Goal: Information Seeking & Learning: Learn about a topic

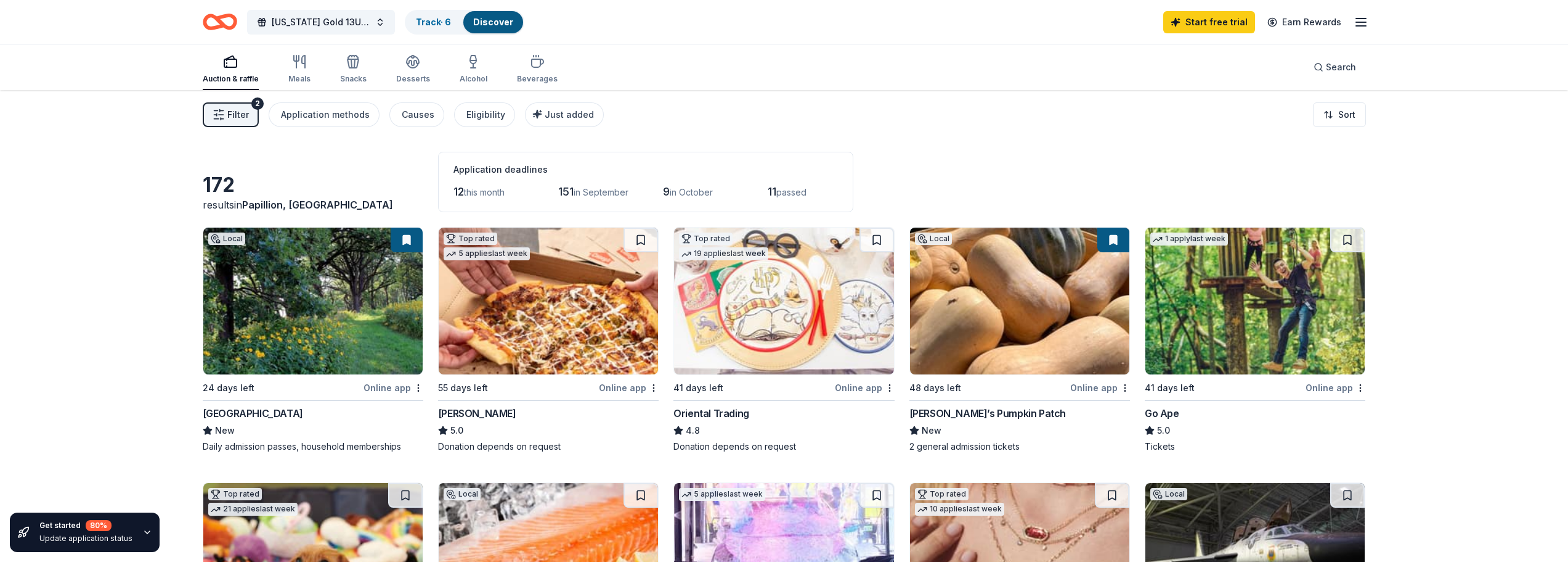
drag, startPoint x: 146, startPoint y: 250, endPoint x: 137, endPoint y: 246, distance: 9.8
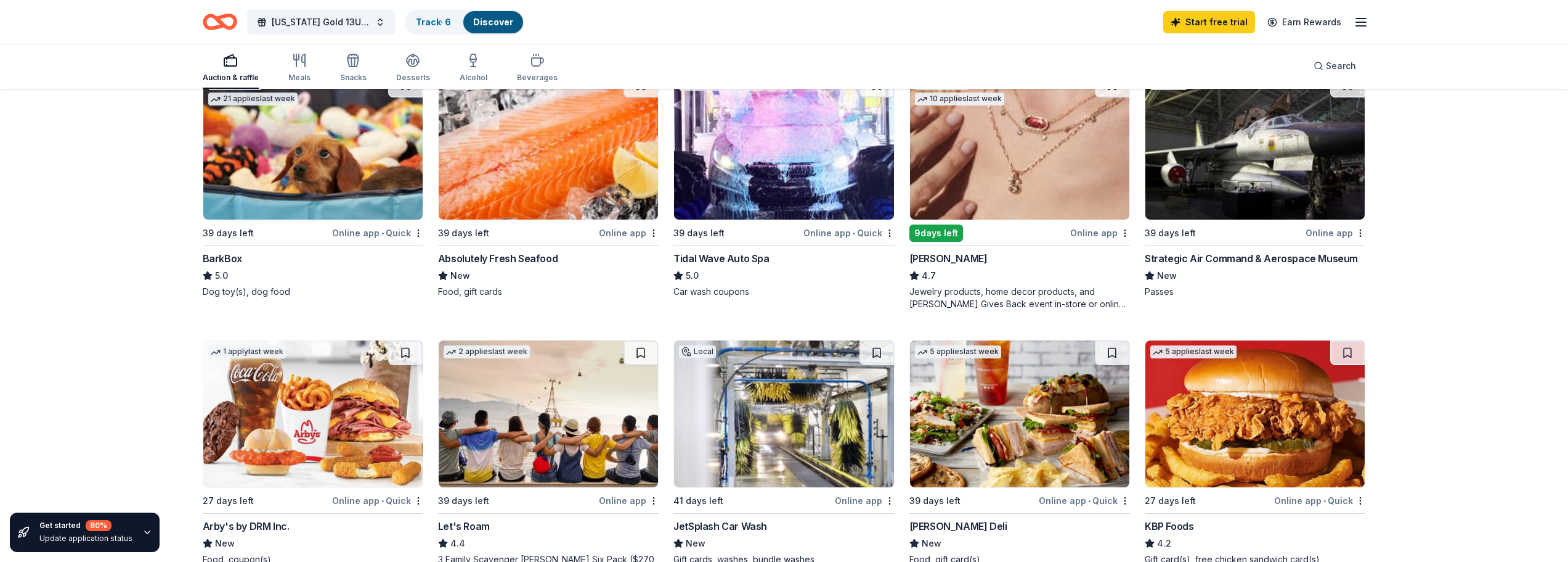
scroll to position [432, 0]
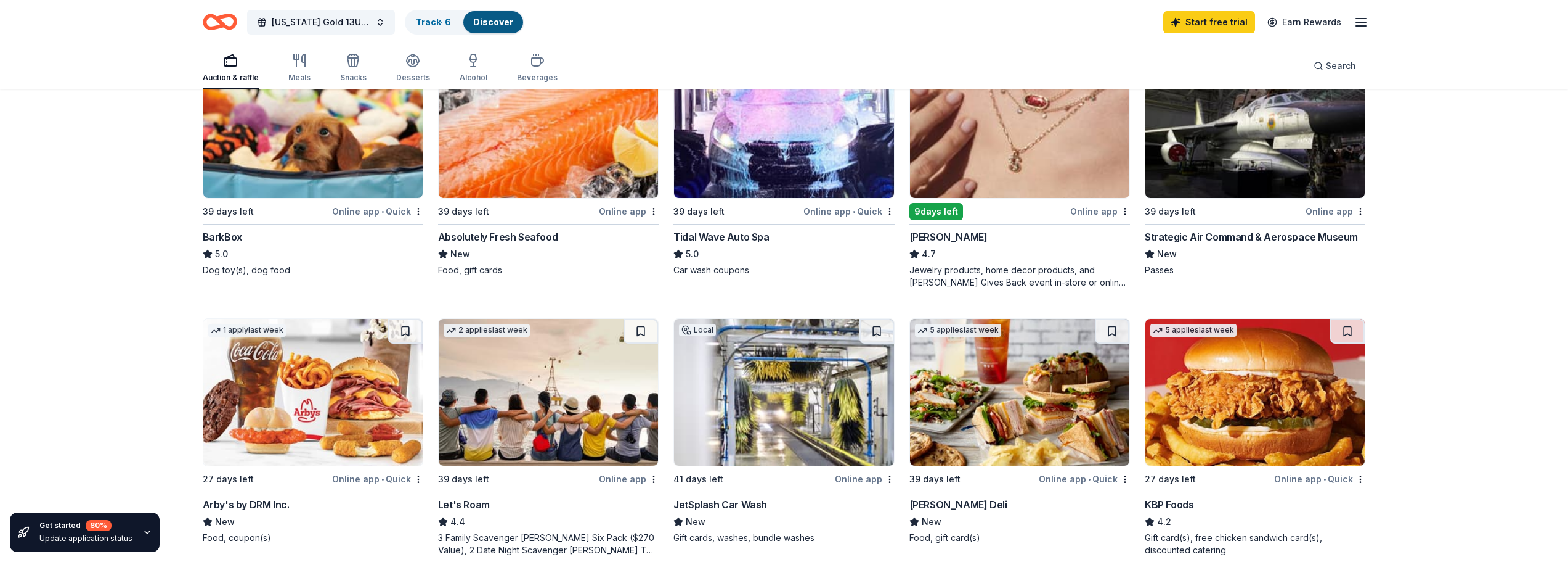
drag, startPoint x: 576, startPoint y: 283, endPoint x: 92, endPoint y: 314, distance: 485.0
drag, startPoint x: 92, startPoint y: 313, endPoint x: 95, endPoint y: 322, distance: 9.5
click at [95, 322] on div "Get started 80 % Update application status 172 results in Papillion, NE Applica…" at bounding box center [784, 503] width 1568 height 1690
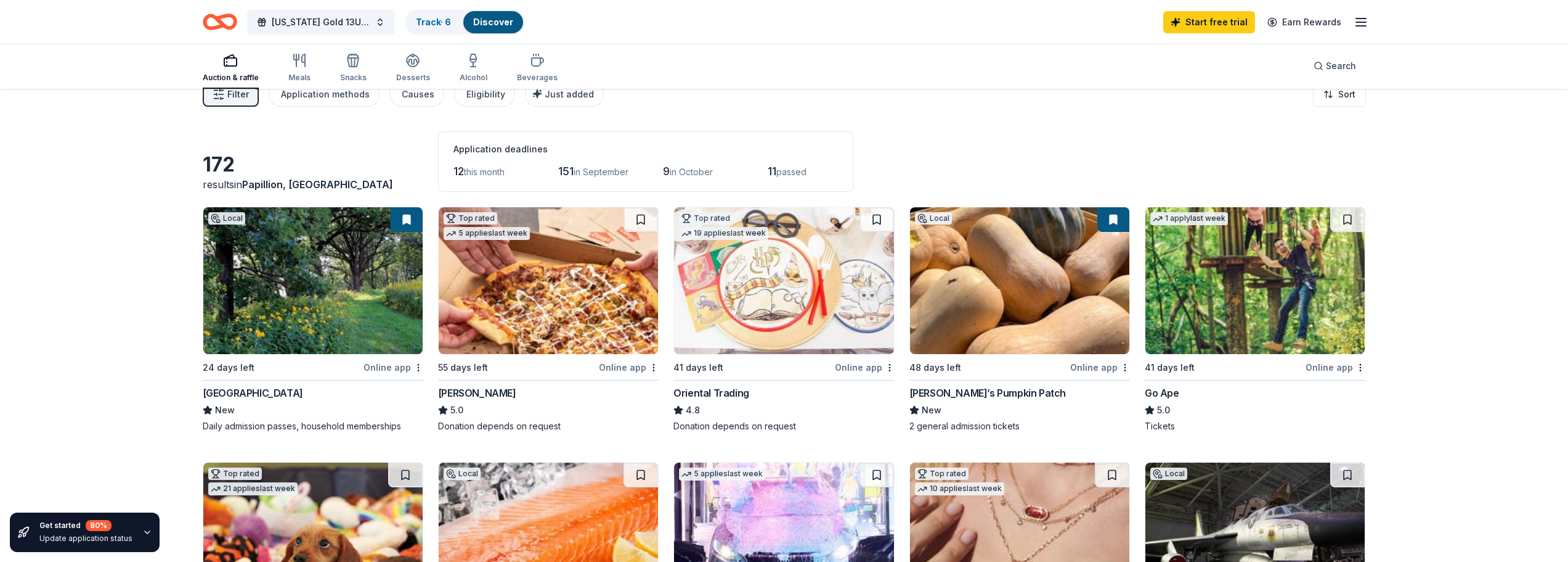
scroll to position [0, 0]
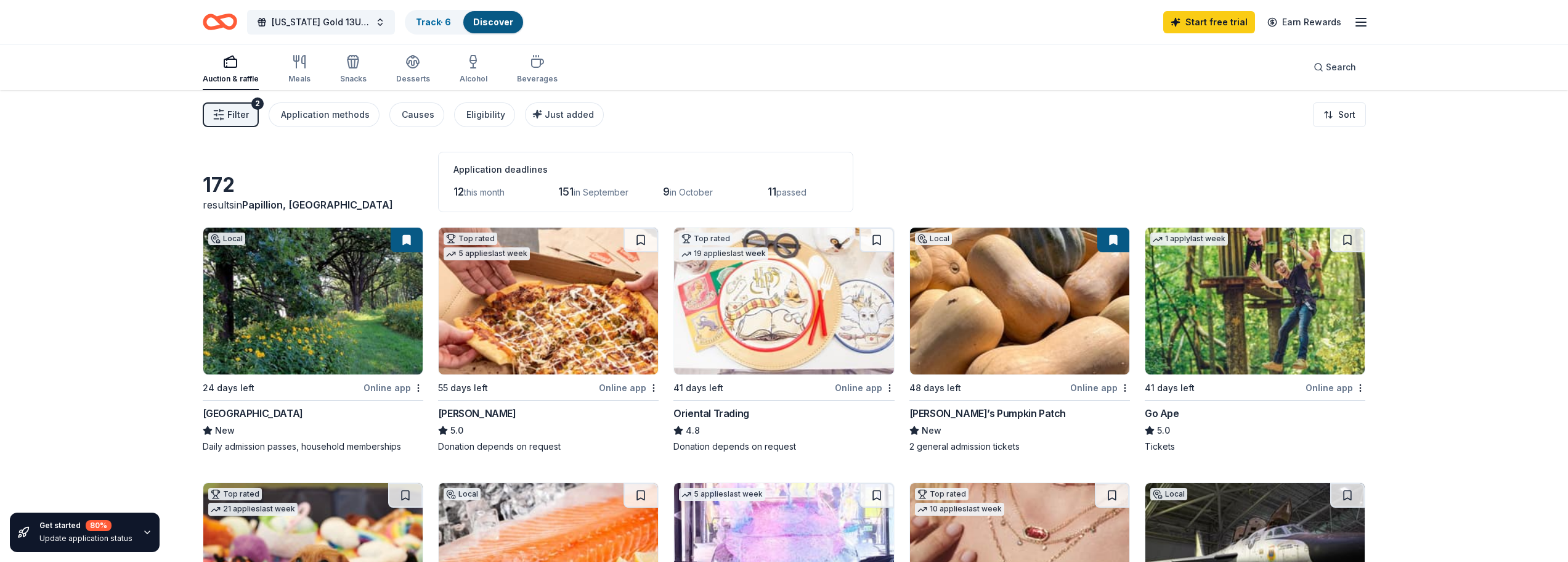
click at [382, 165] on div "172 results in Papillion, NE Application deadlines 12 this month 151 in Septemb…" at bounding box center [784, 181] width 1163 height 60
click at [335, 108] on div "Application methods" at bounding box center [325, 115] width 89 height 15
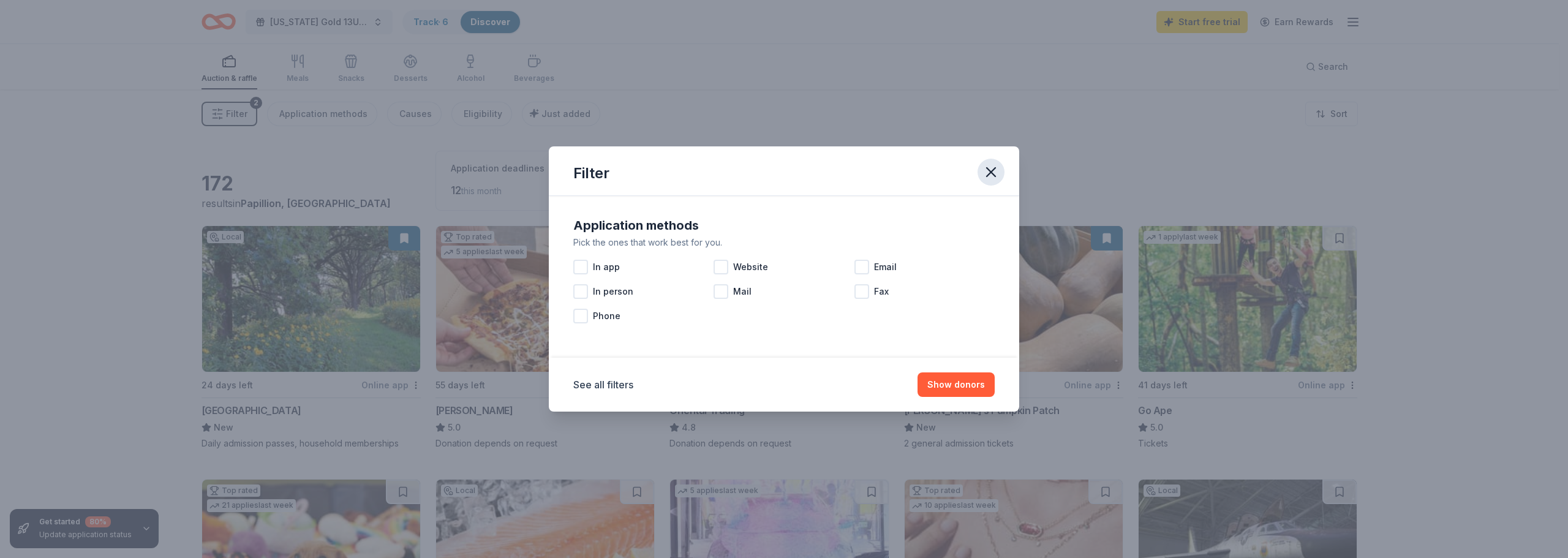
drag, startPoint x: 985, startPoint y: 172, endPoint x: 976, endPoint y: 172, distance: 9.0
click at [986, 172] on icon "button" at bounding box center [991, 172] width 17 height 17
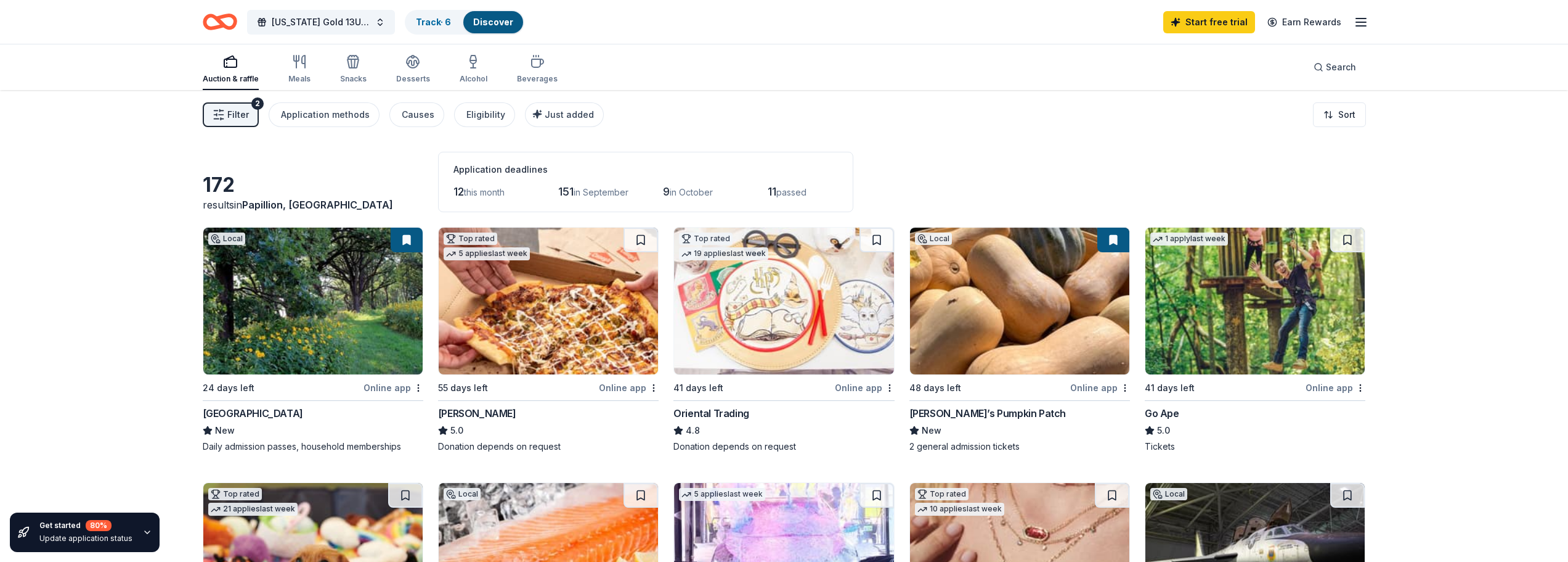
click at [229, 64] on icon "button" at bounding box center [230, 62] width 15 height 15
click at [370, 16] on button "[US_STATE] Gold 13U Golf Tournament" at bounding box center [321, 22] width 148 height 25
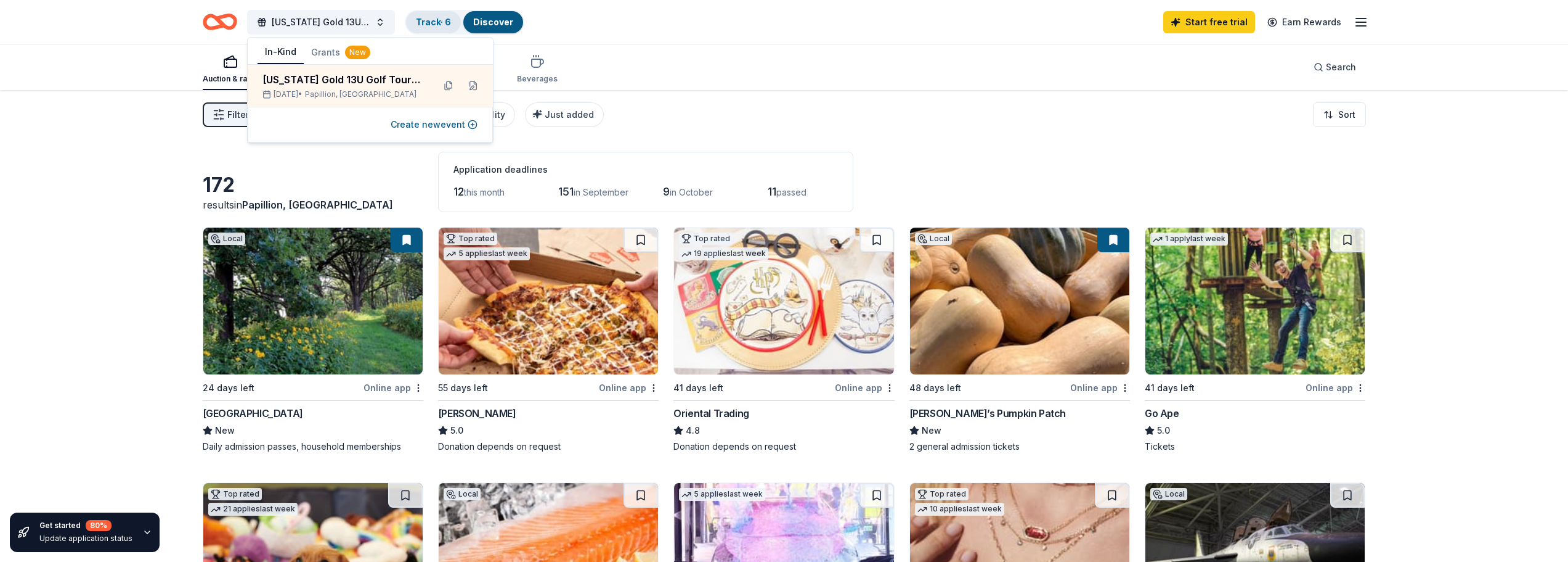
click at [443, 19] on link "Track · 6" at bounding box center [433, 22] width 35 height 10
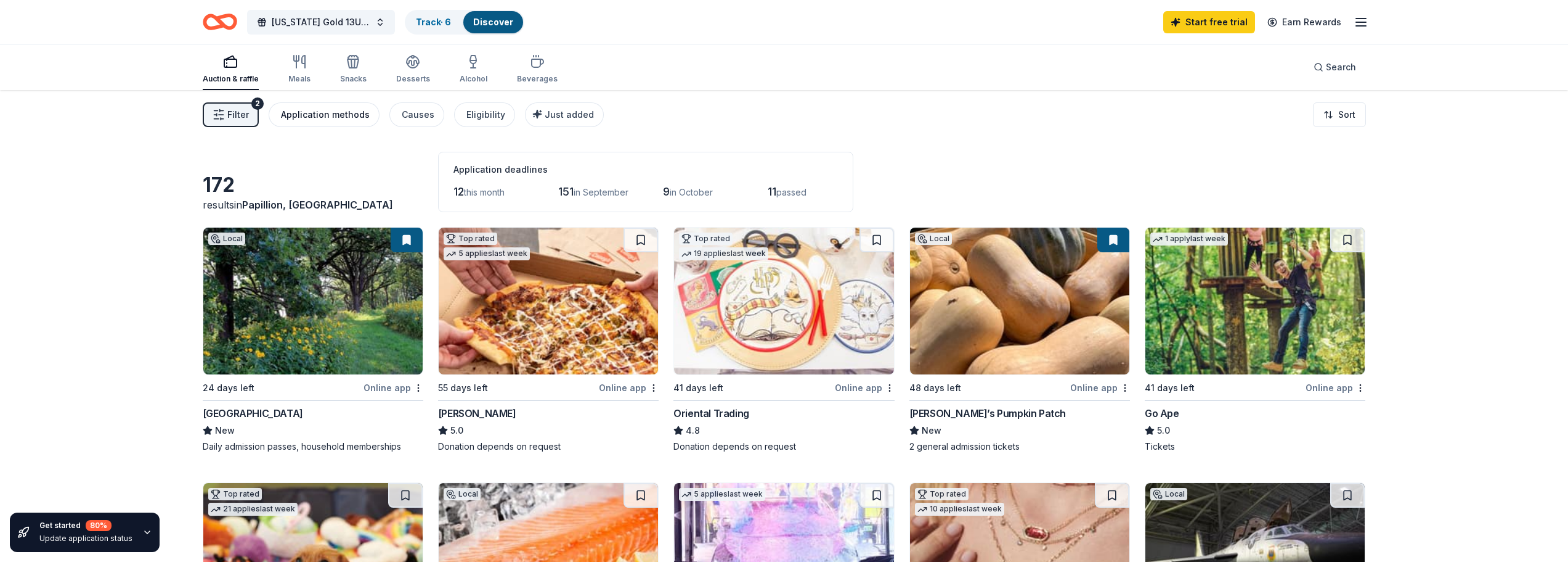
scroll to position [1, 0]
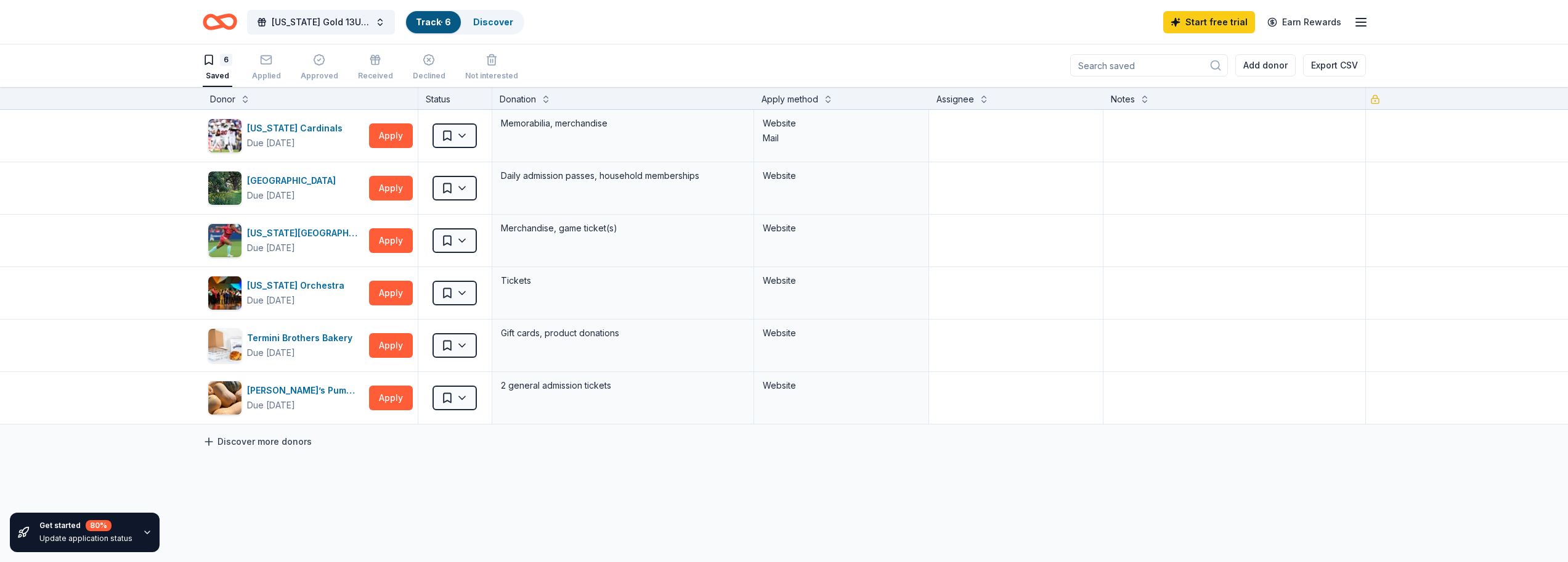
click at [267, 448] on link "Discover more donors" at bounding box center [257, 441] width 109 height 15
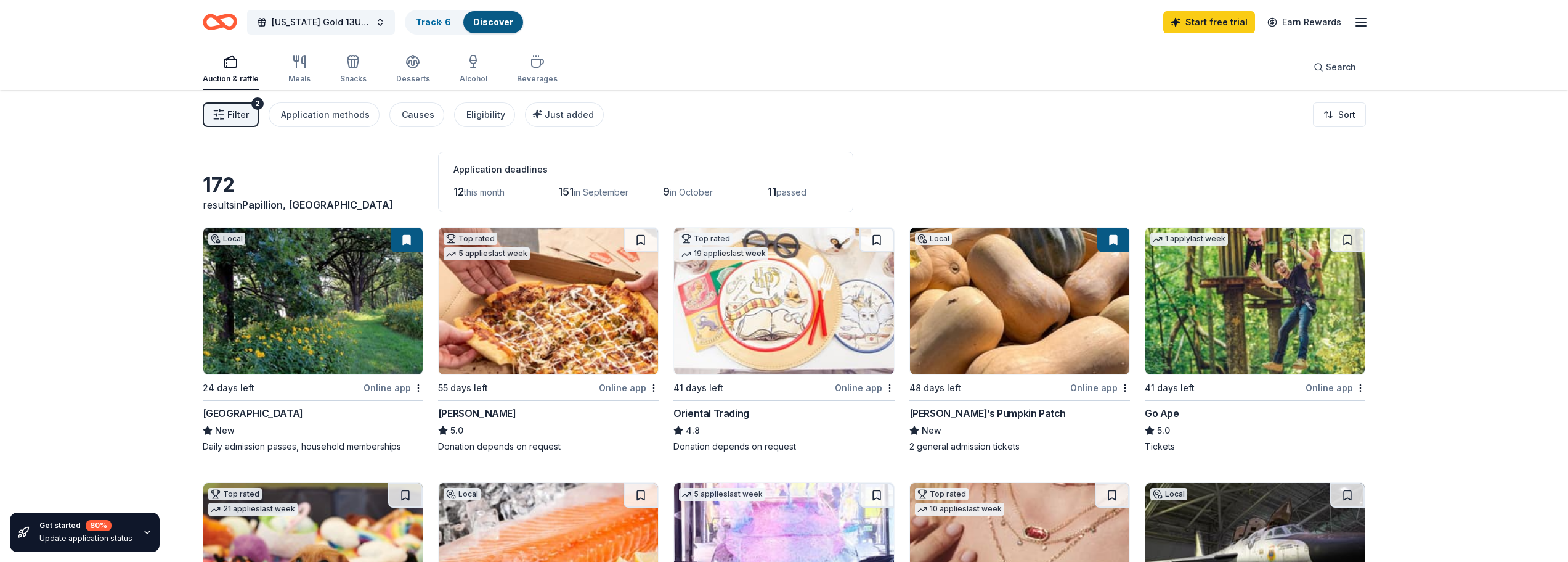
drag, startPoint x: 1406, startPoint y: 430, endPoint x: 1122, endPoint y: 150, distance: 398.8
click at [226, 18] on icon "Home" at bounding box center [225, 21] width 19 height 12
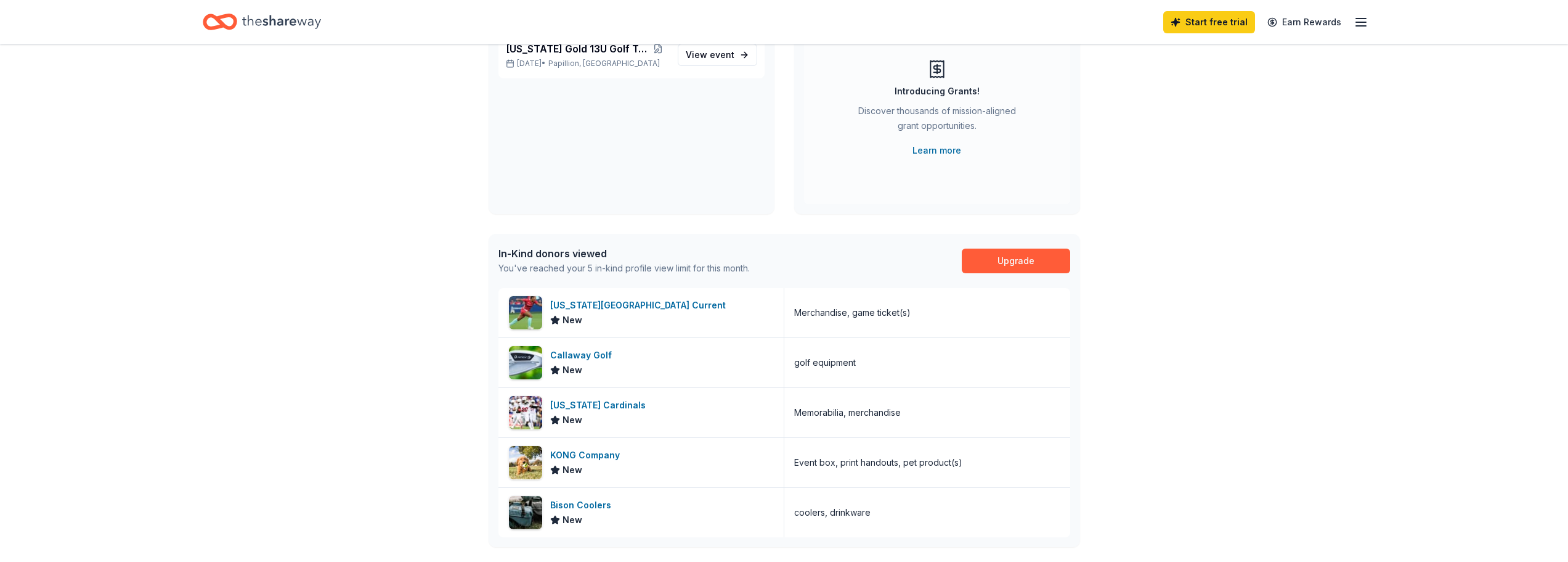
scroll to position [185, 0]
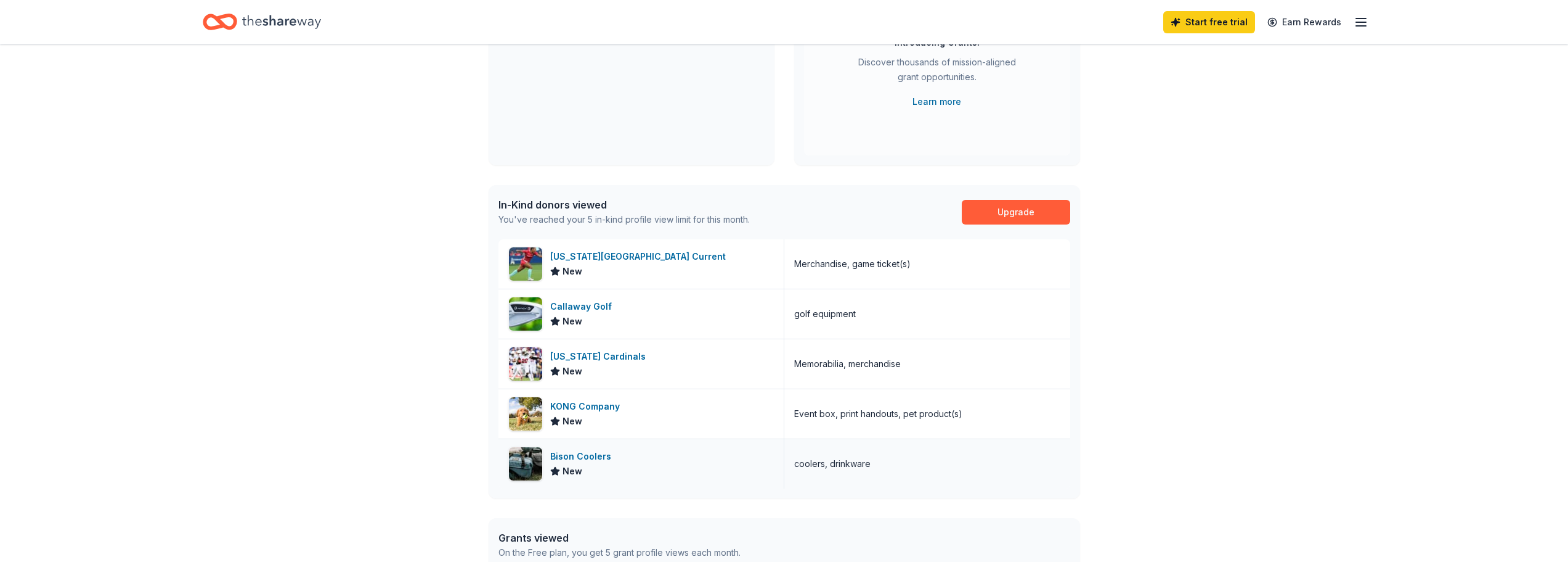
click at [577, 457] on div "Bison Coolers" at bounding box center [584, 456] width 66 height 15
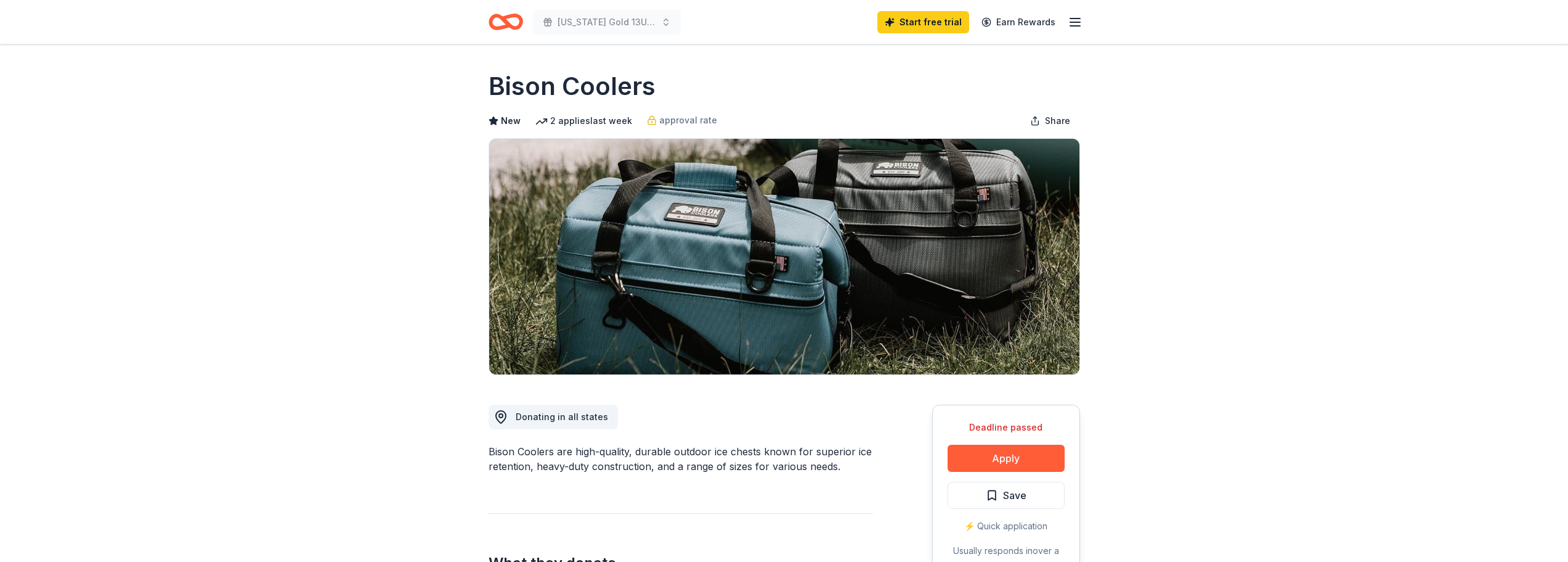
drag, startPoint x: 317, startPoint y: 421, endPoint x: 348, endPoint y: 293, distance: 131.7
drag, startPoint x: 348, startPoint y: 293, endPoint x: 254, endPoint y: 317, distance: 97.0
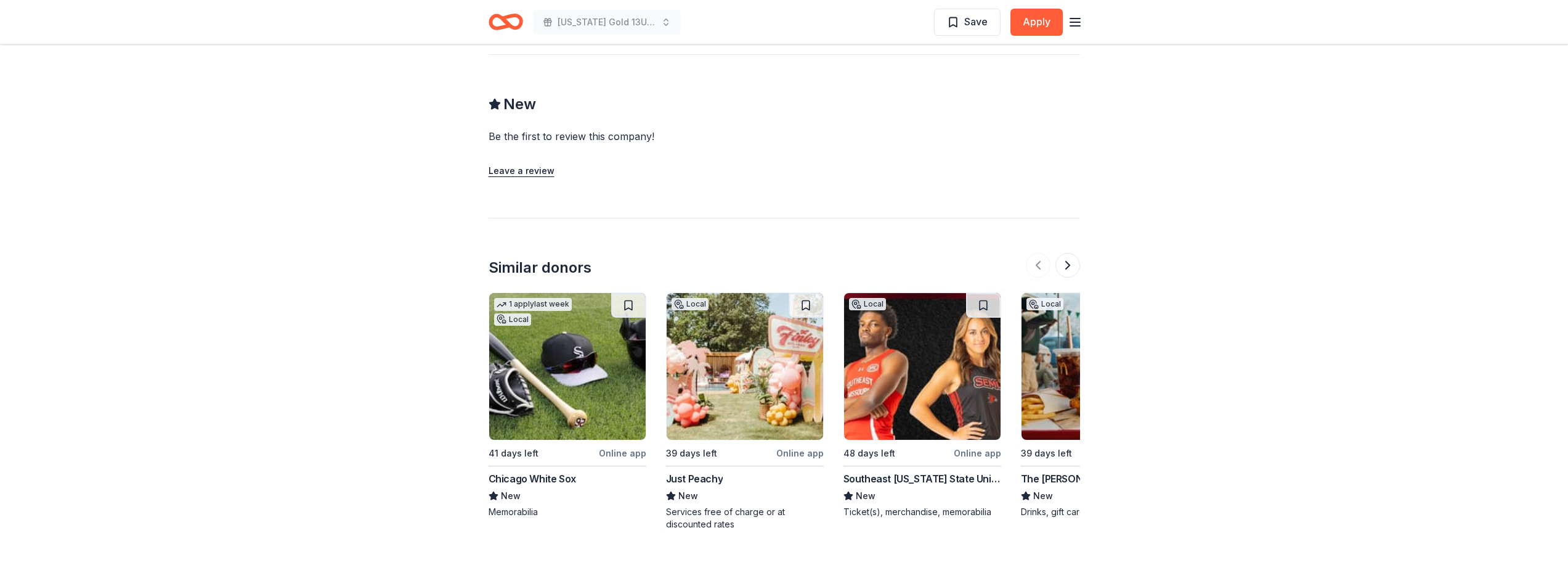
scroll to position [1110, 0]
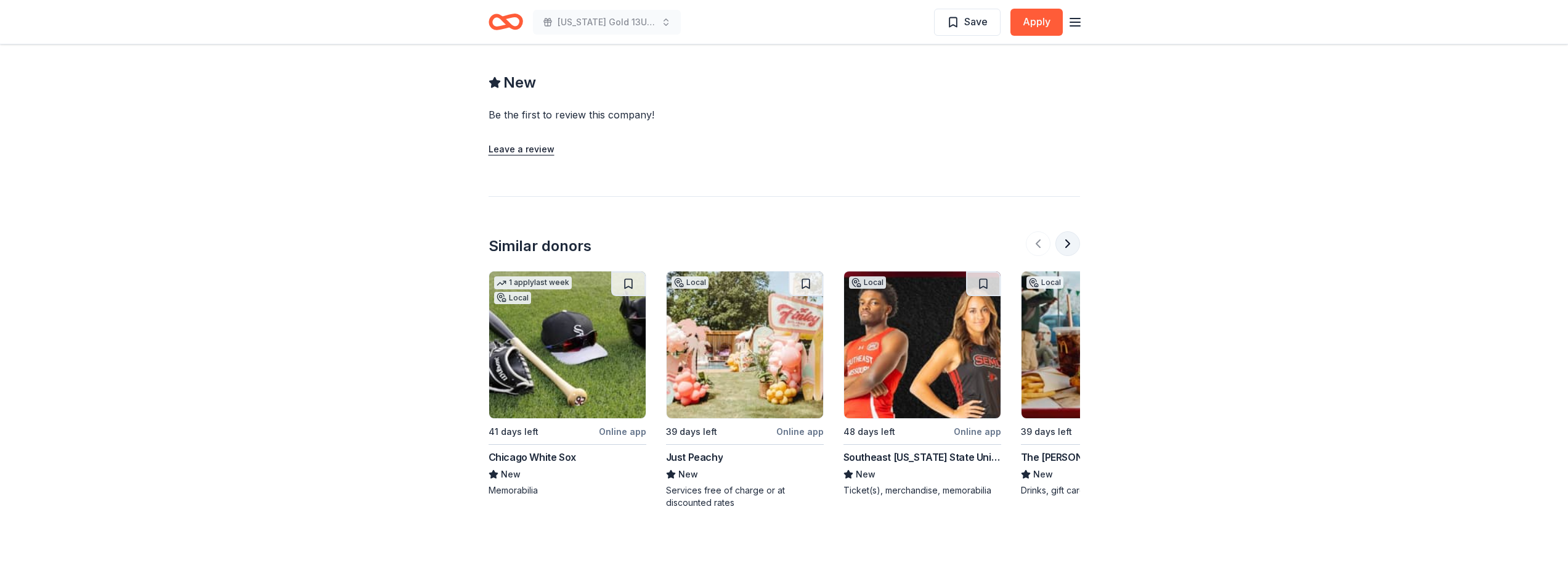
click at [1074, 231] on button at bounding box center [1068, 244] width 25 height 25
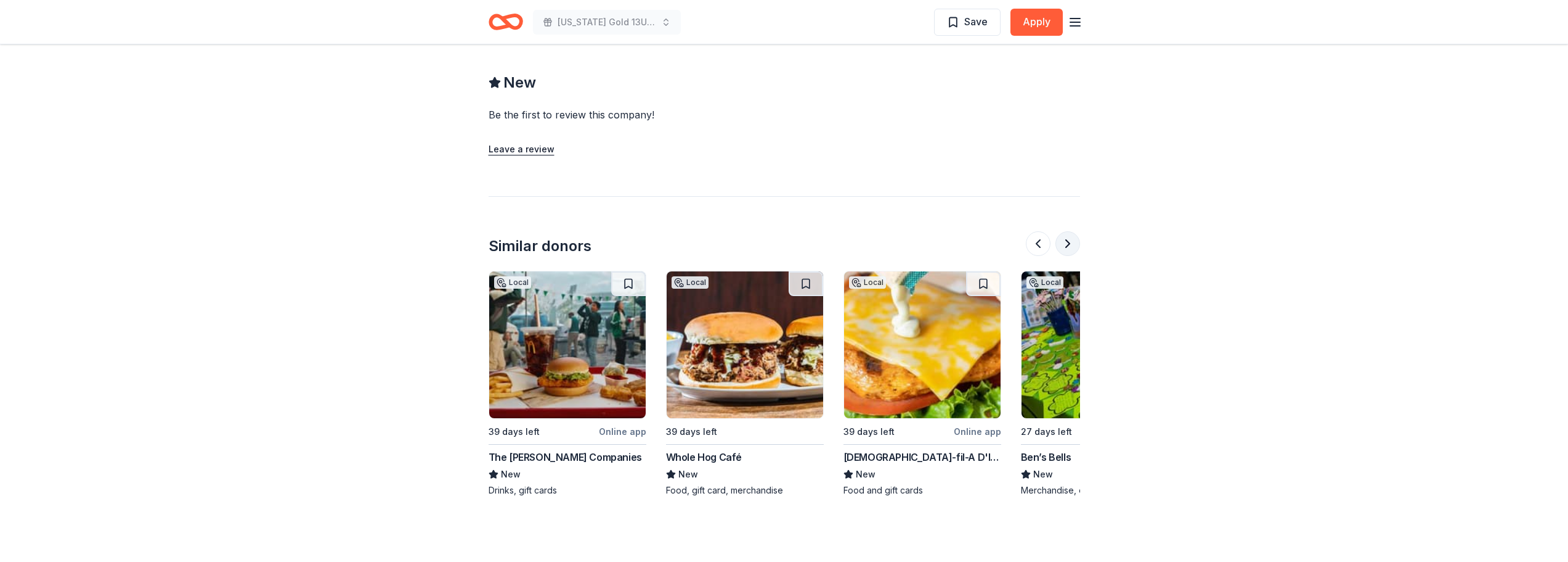
click at [1074, 231] on button at bounding box center [1068, 244] width 25 height 25
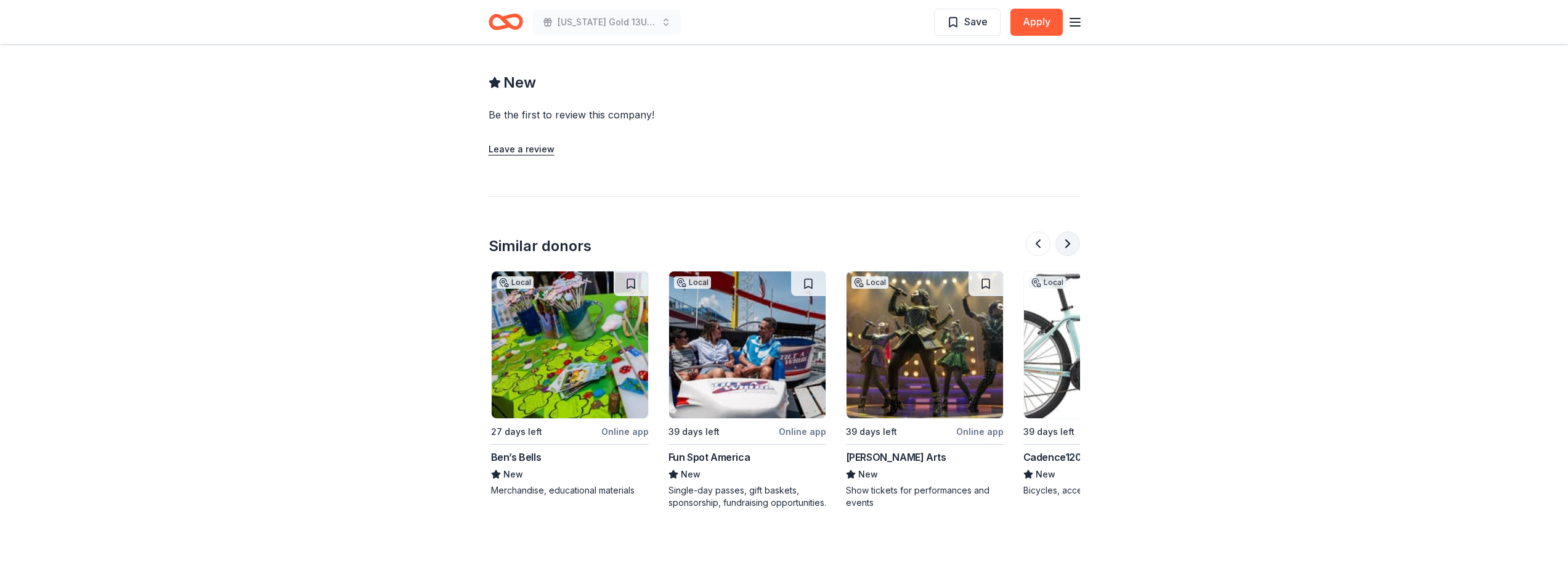
scroll to position [0, 1065]
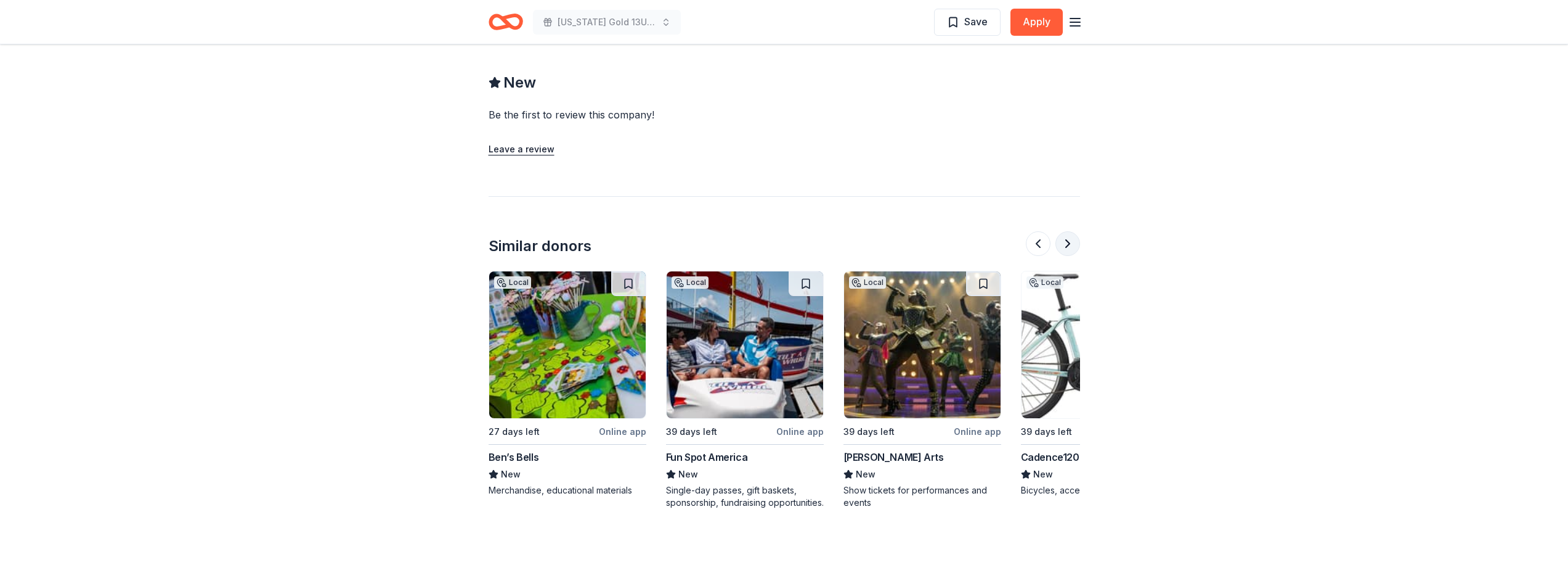
click at [1074, 231] on button at bounding box center [1068, 244] width 25 height 25
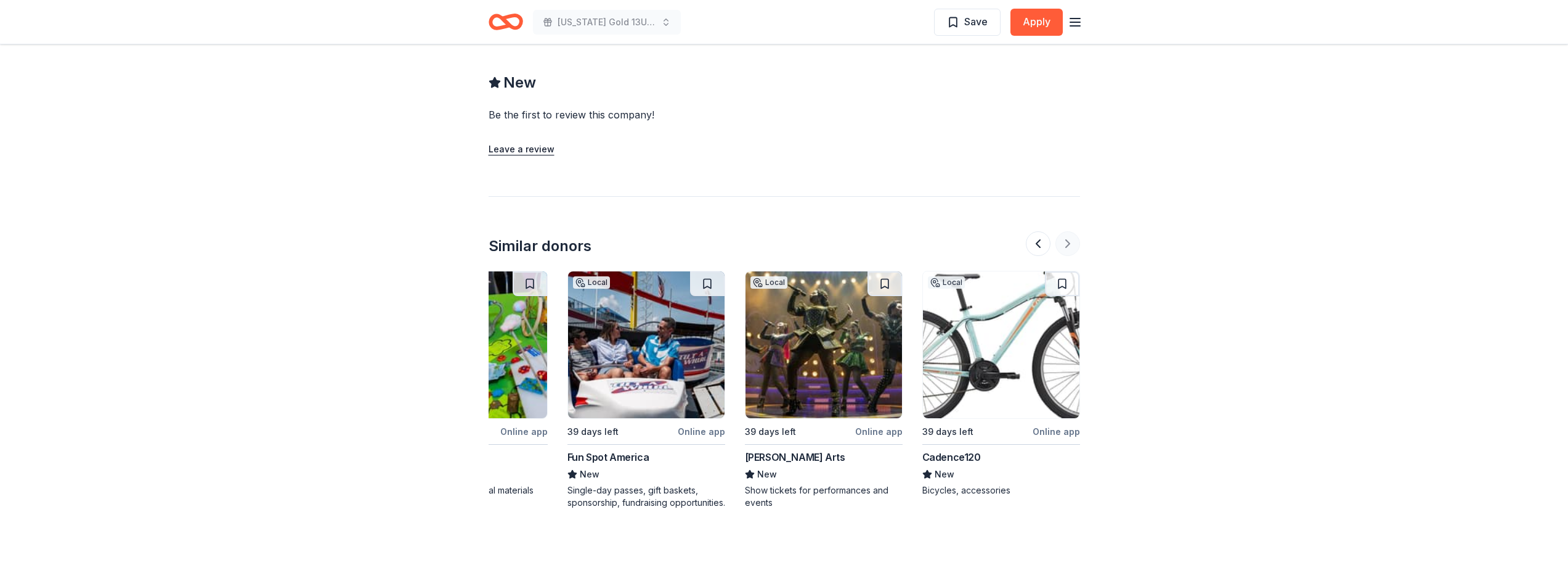
click at [1074, 231] on div at bounding box center [1053, 244] width 54 height 25
click at [1007, 355] on img at bounding box center [1001, 345] width 157 height 146
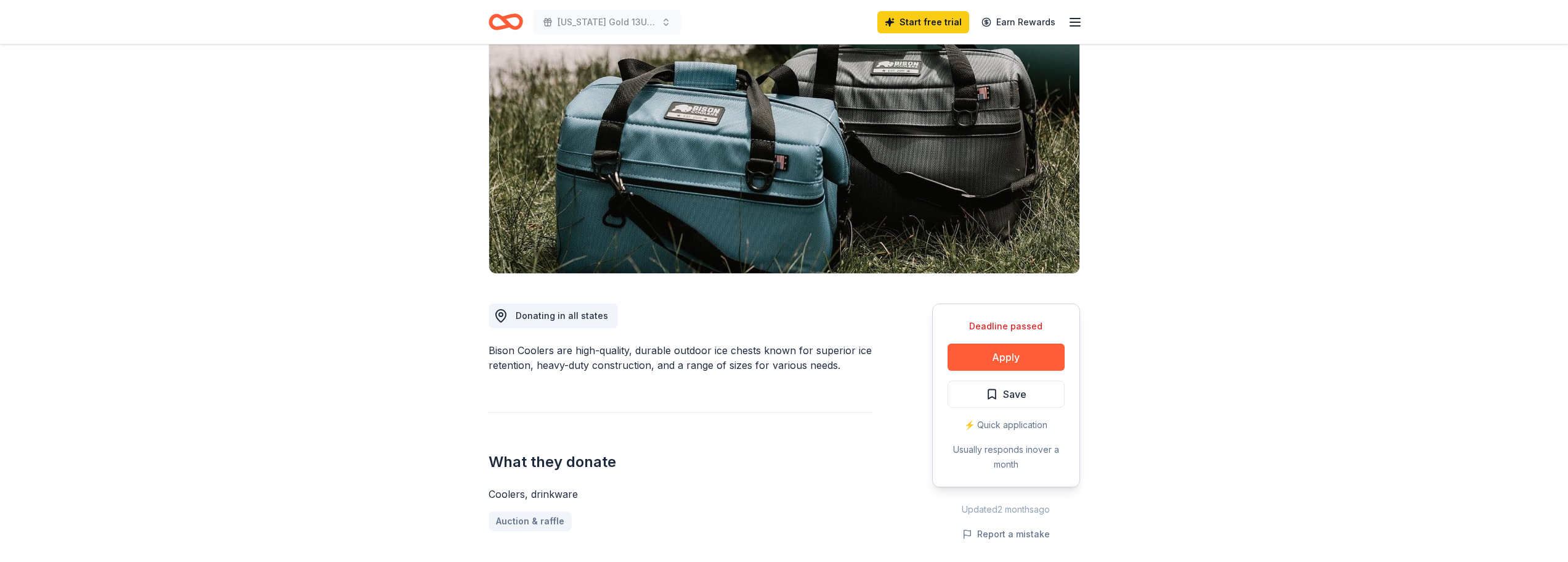
scroll to position [0, 0]
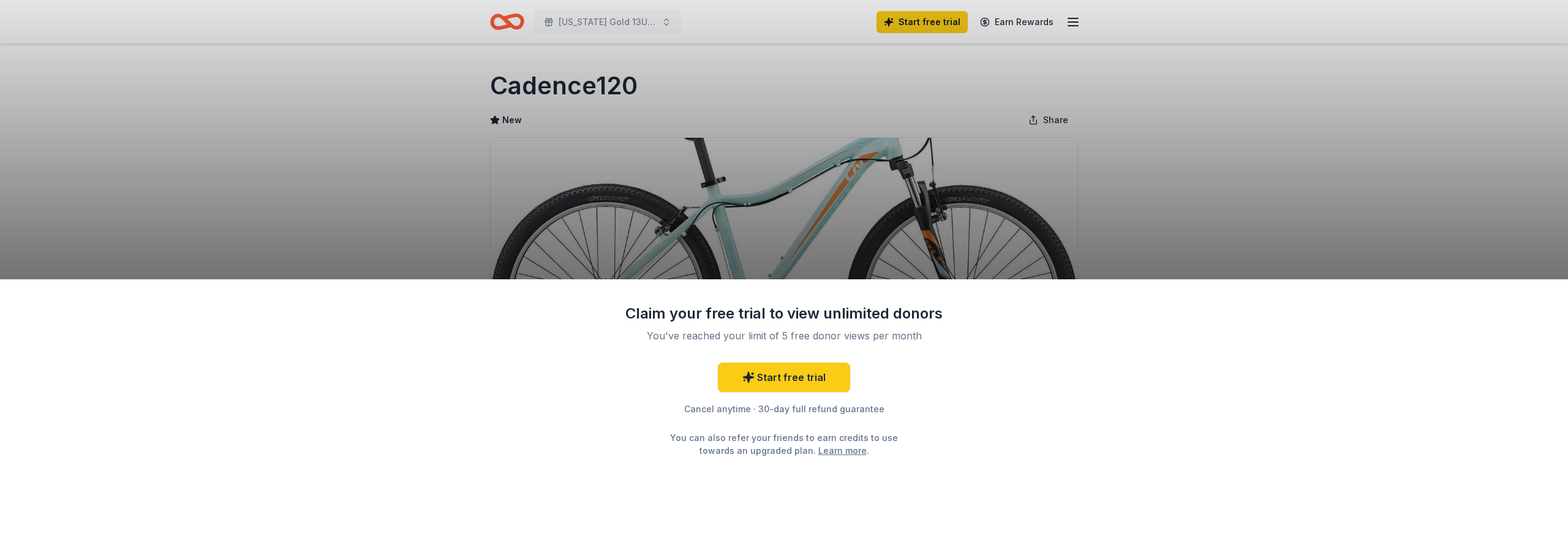
drag, startPoint x: 1200, startPoint y: 182, endPoint x: 1185, endPoint y: 200, distance: 23.4
drag, startPoint x: 1185, startPoint y: 200, endPoint x: 1179, endPoint y: 205, distance: 7.8
click at [1179, 205] on div "Claim your free trial to view unlimited donors You've reached your limit of 5 f…" at bounding box center [784, 279] width 1568 height 558
click at [798, 374] on link "Start free trial" at bounding box center [784, 377] width 132 height 30
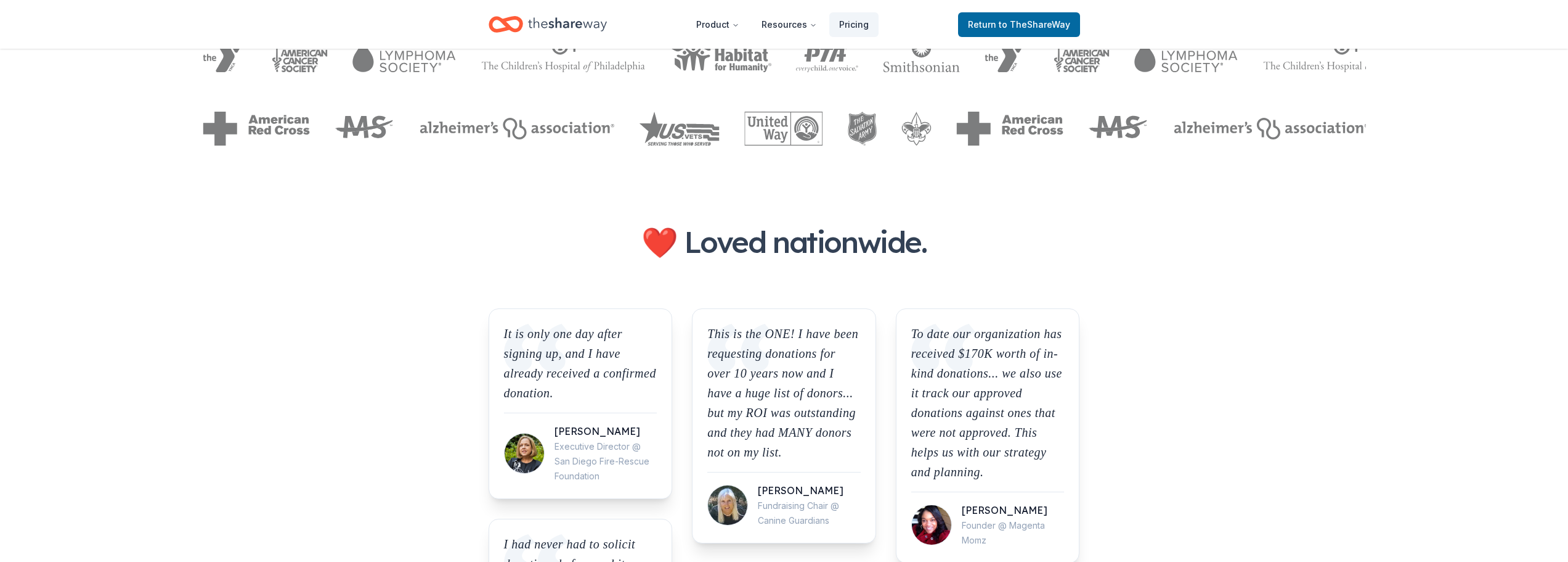
scroll to position [863, 0]
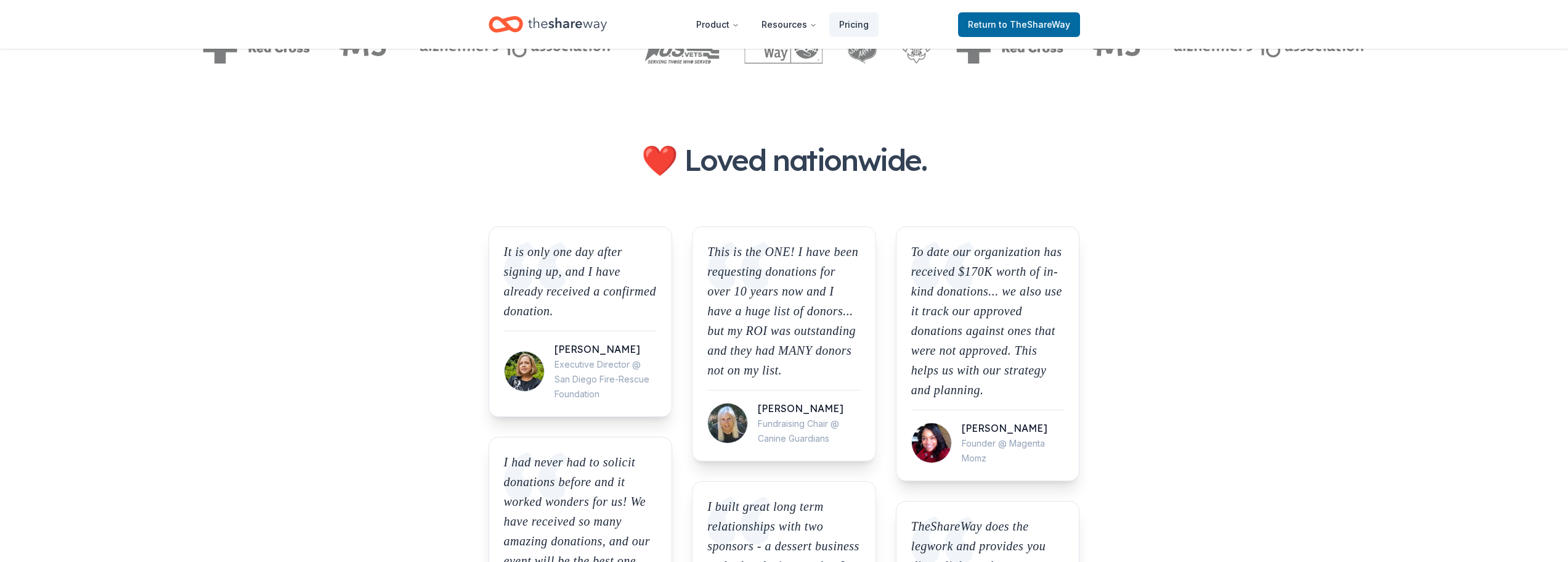
drag, startPoint x: 1516, startPoint y: 336, endPoint x: 1378, endPoint y: 371, distance: 142.4
click at [1378, 371] on section "❤️ Loved nationwide. It is only one day after signing up, and I have already re…" at bounding box center [784, 543] width 1568 height 959
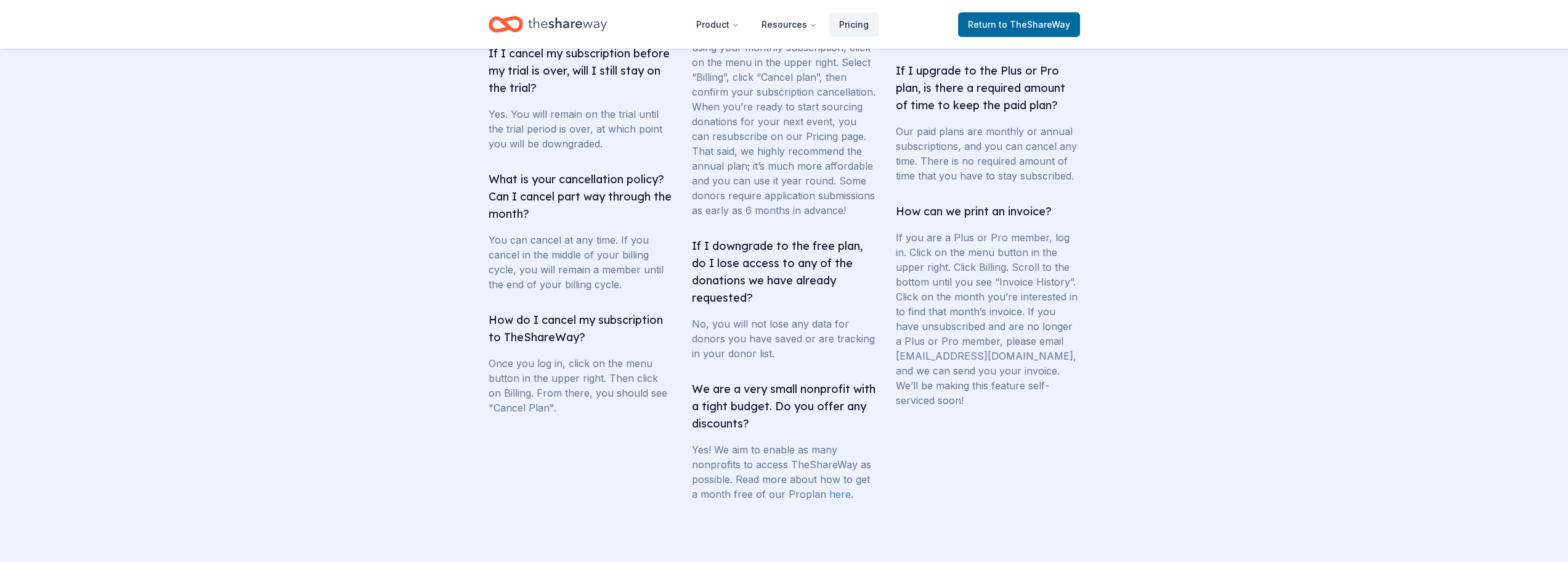
scroll to position [2220, 0]
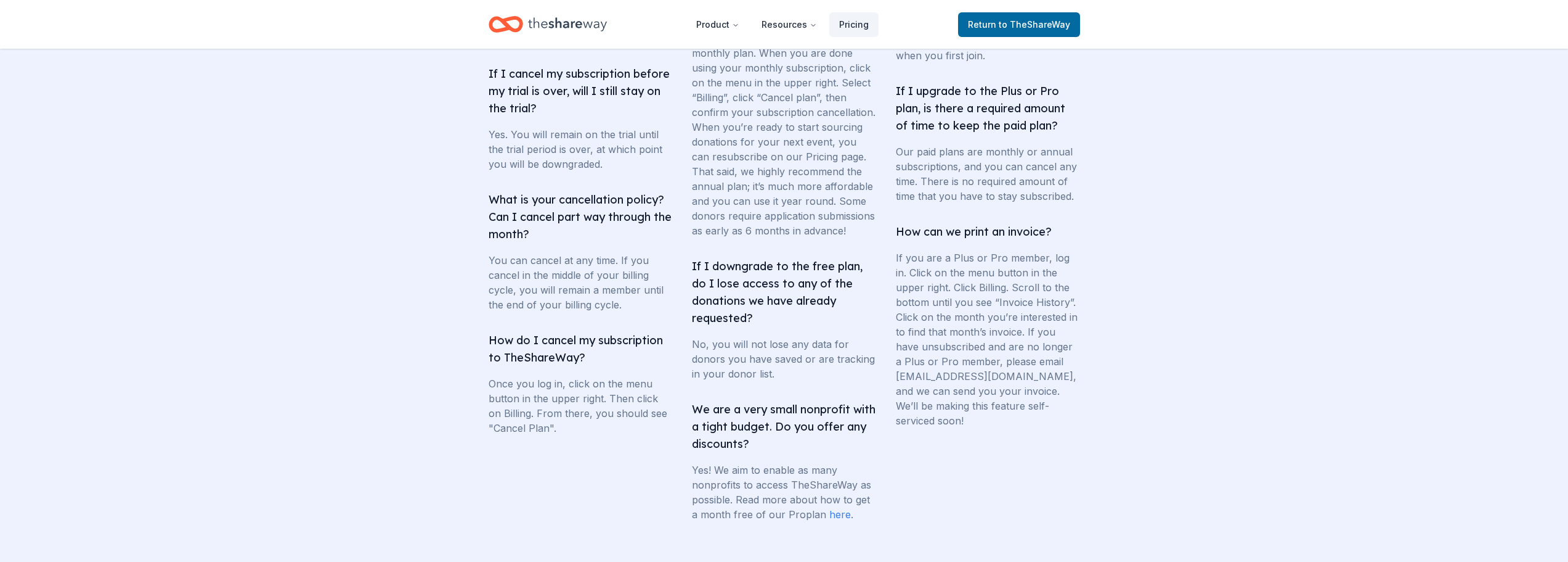
click at [1299, 381] on section "Frequently asked questions How many donations would I get? Our average customer…" at bounding box center [784, 133] width 1568 height 935
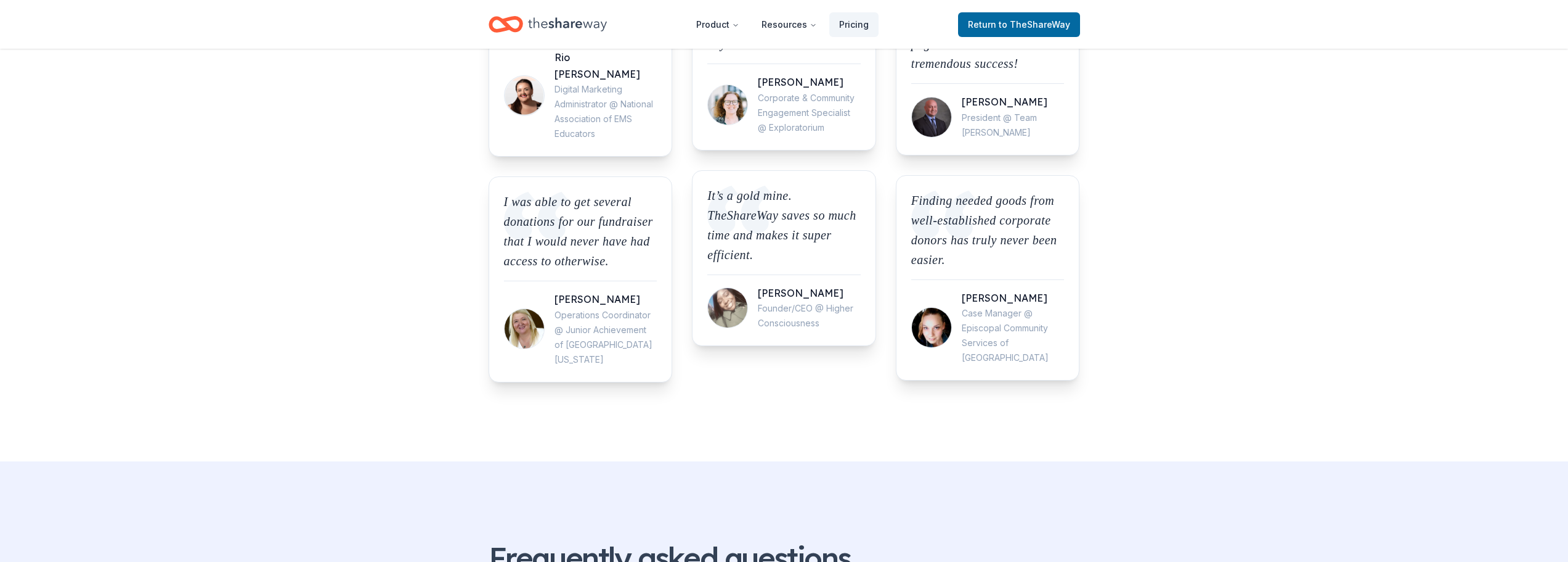
scroll to position [1418, 0]
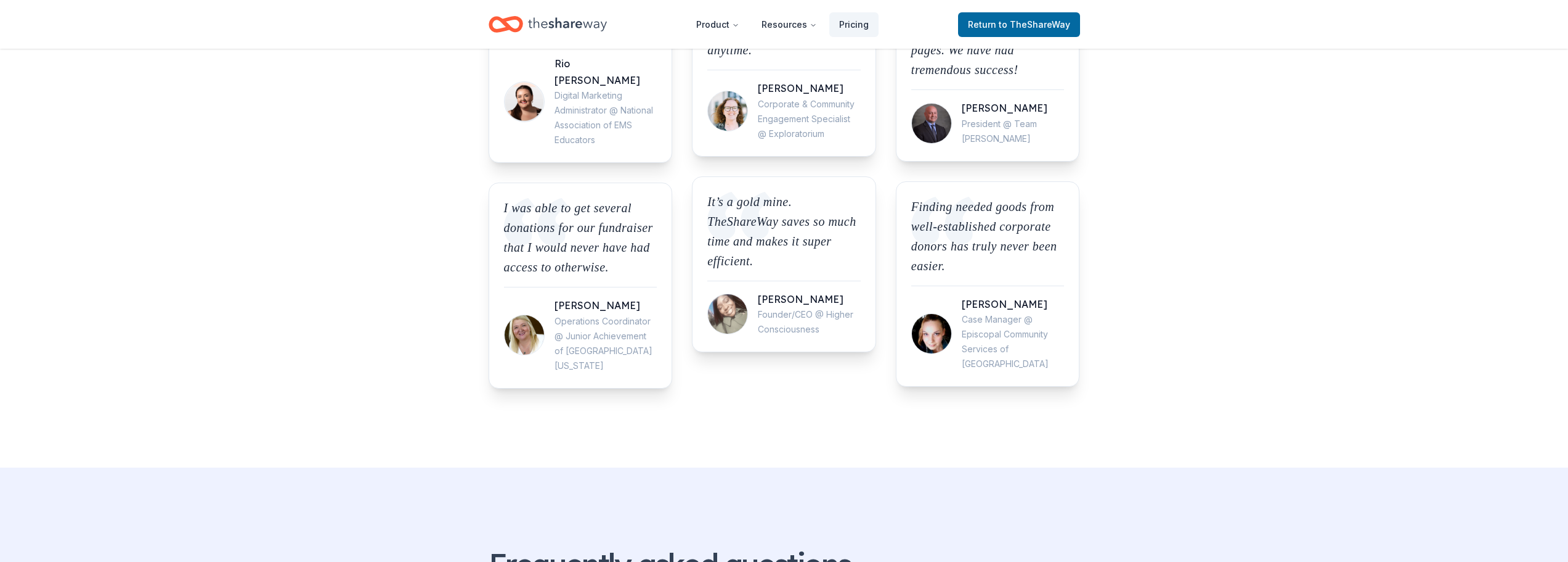
drag, startPoint x: 317, startPoint y: 163, endPoint x: 321, endPoint y: 158, distance: 6.4
click at [713, 24] on button "Product" at bounding box center [718, 25] width 63 height 25
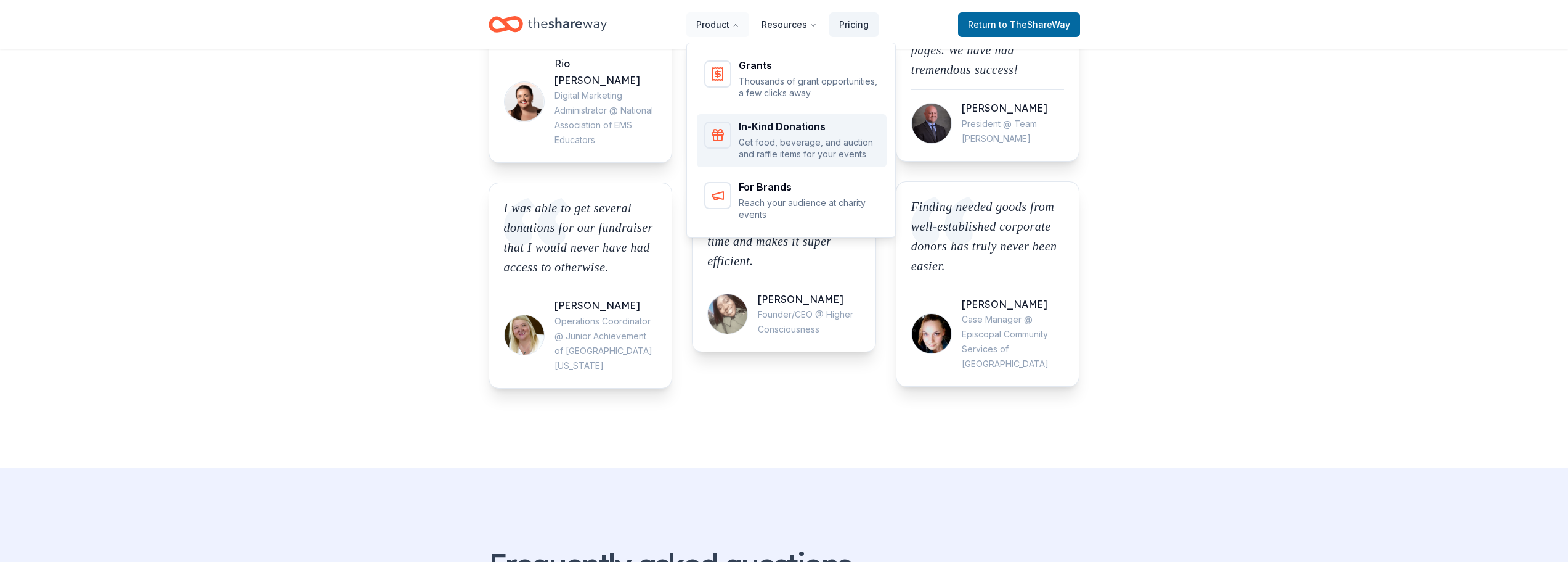
click at [791, 140] on p "Get food, beverage, and auction and raffle items for your events" at bounding box center [809, 148] width 141 height 24
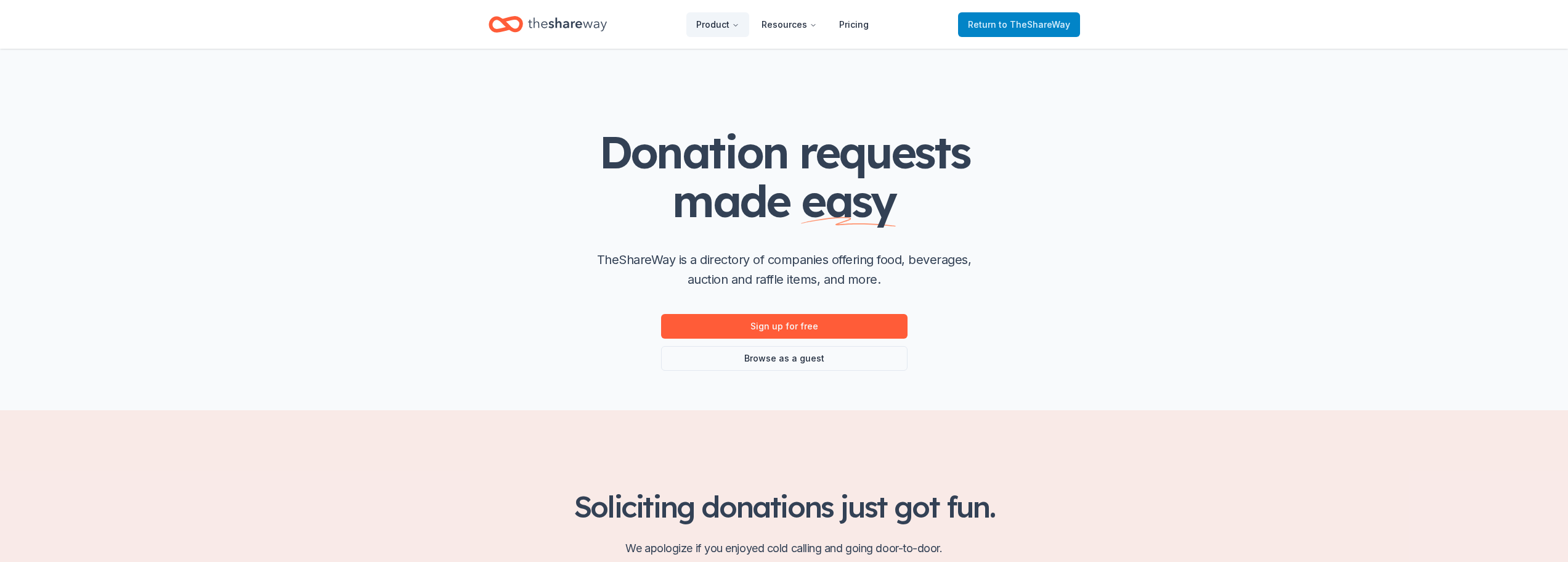
click at [1005, 30] on span "Return to TheShareWay" at bounding box center [1019, 25] width 102 height 15
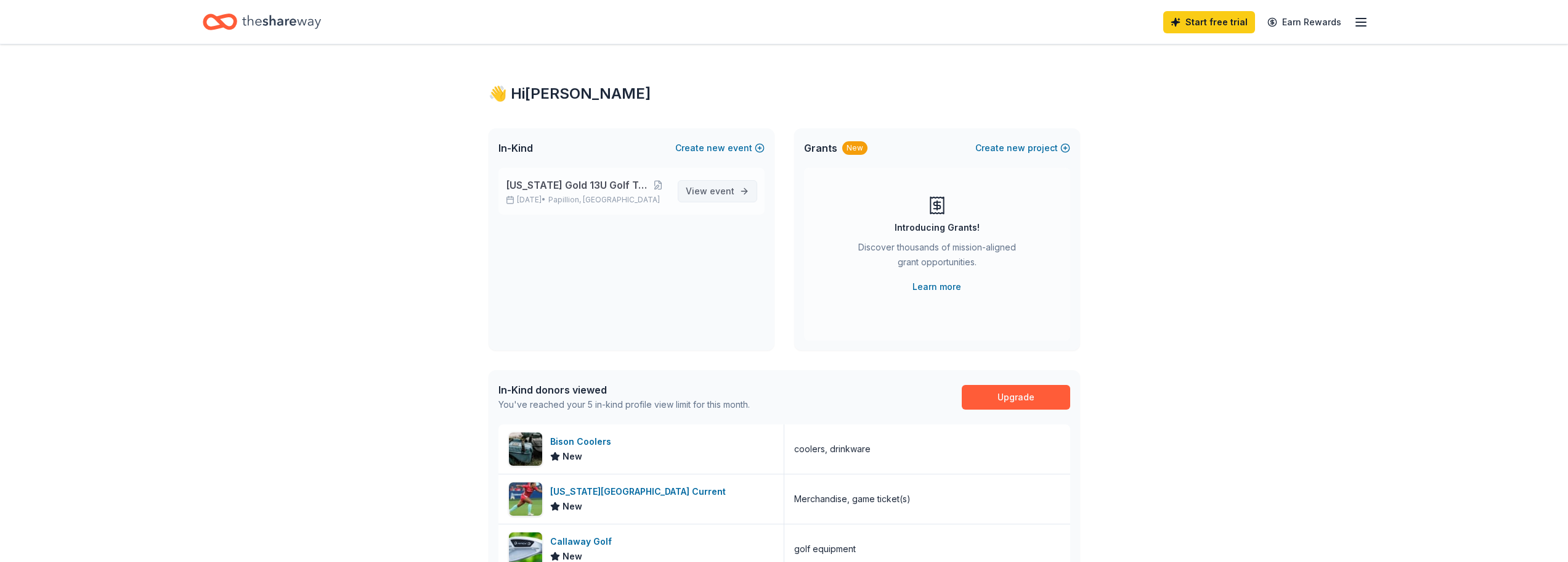
click at [725, 189] on span "event" at bounding box center [722, 191] width 25 height 10
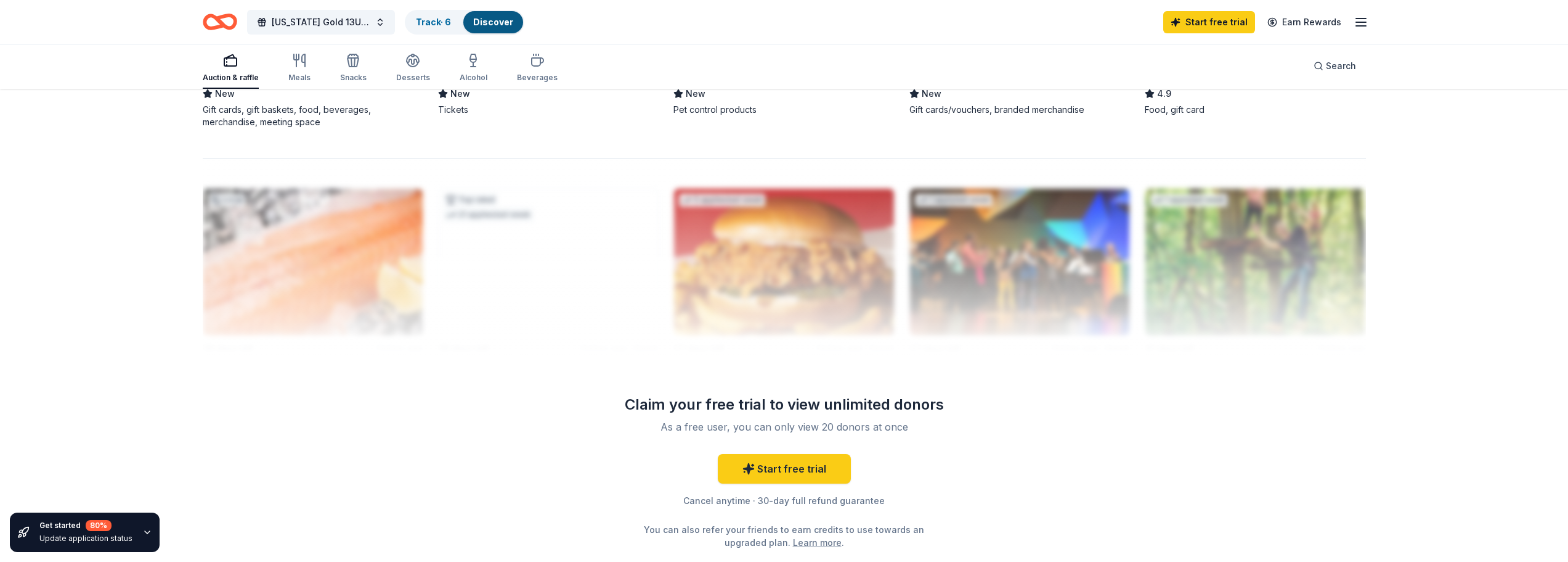
scroll to position [1156, 0]
